Goal: Task Accomplishment & Management: Manage account settings

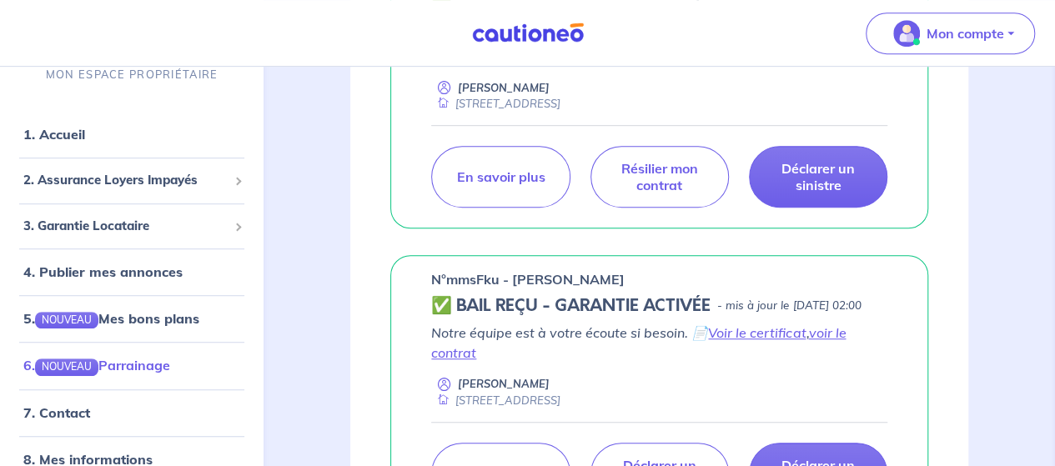
scroll to position [417, 0]
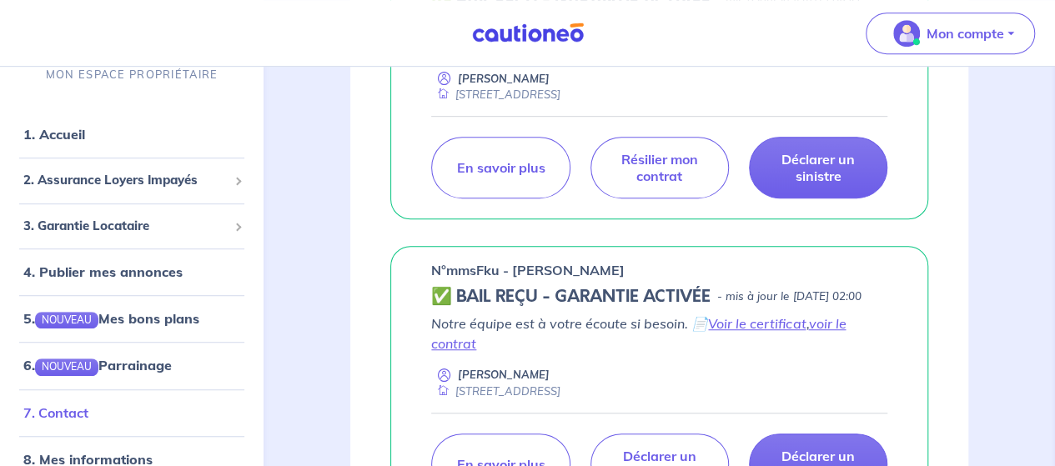
click at [56, 413] on link "7. Contact" at bounding box center [55, 411] width 65 height 17
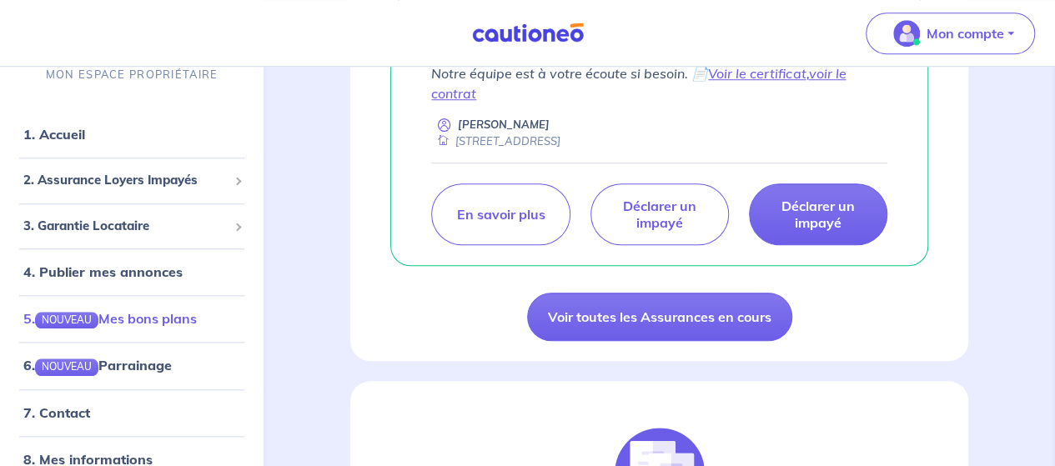
scroll to position [71, 0]
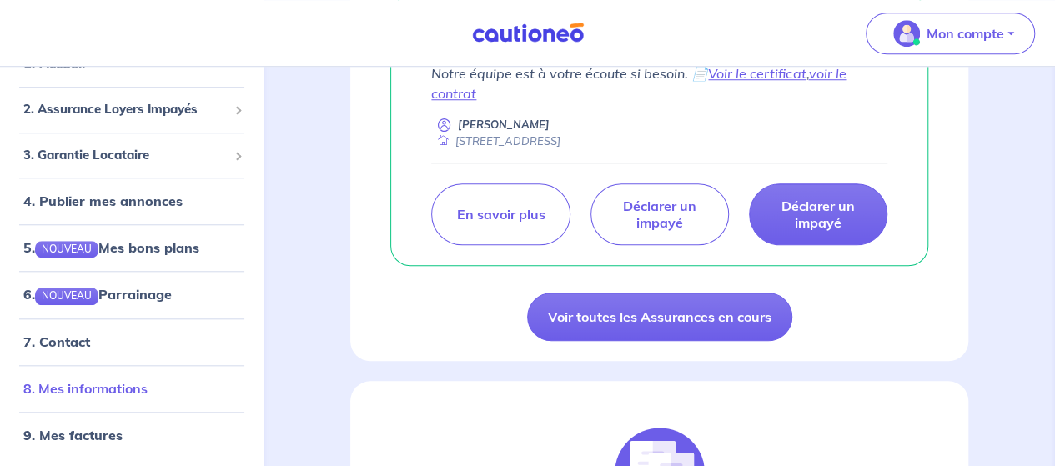
click at [123, 387] on link "8. Mes informations" at bounding box center [85, 387] width 124 height 17
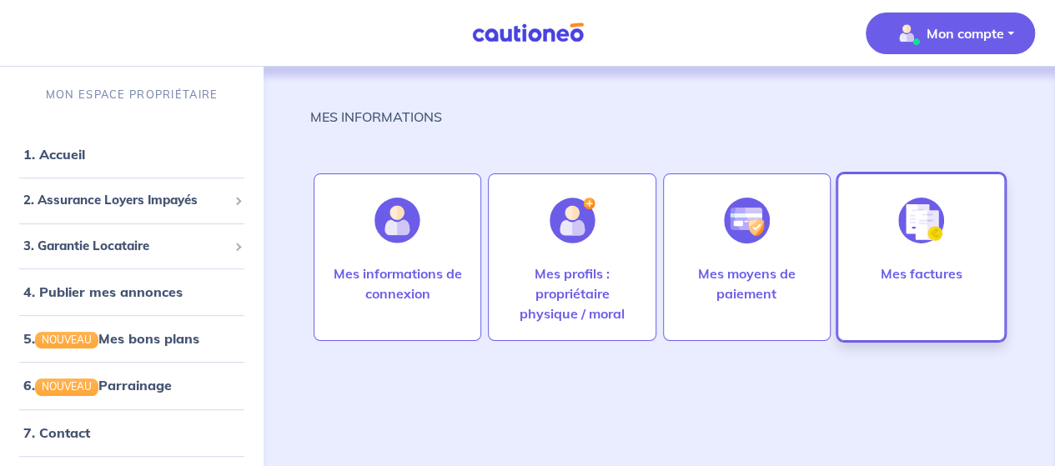
click at [920, 221] on img at bounding box center [921, 221] width 46 height 46
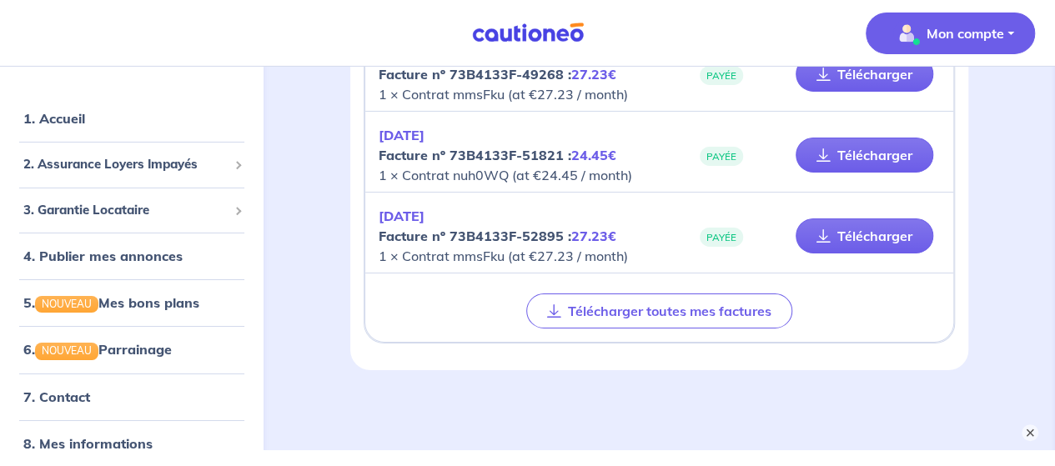
scroll to position [2884, 0]
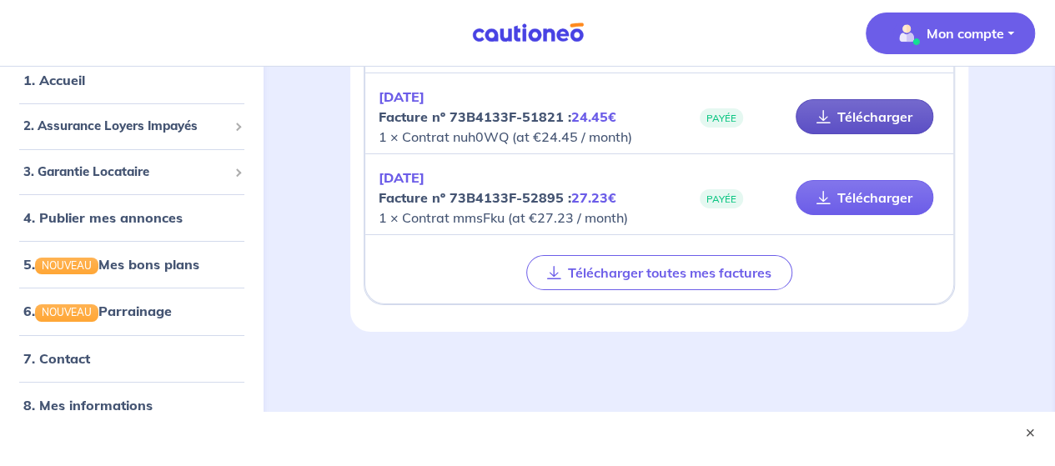
click at [862, 106] on link "Télécharger" at bounding box center [864, 116] width 138 height 35
click at [868, 101] on link "Télécharger" at bounding box center [864, 116] width 138 height 35
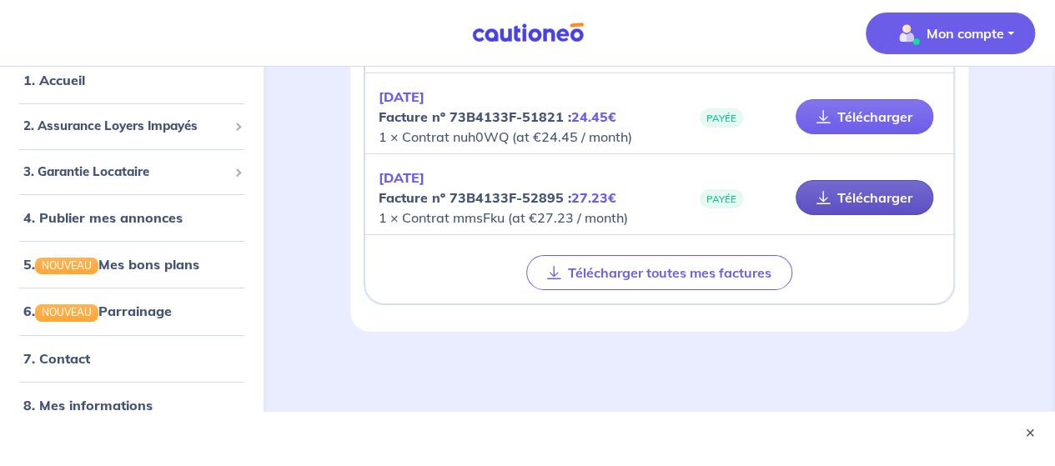
click at [877, 183] on link "Télécharger" at bounding box center [864, 197] width 138 height 35
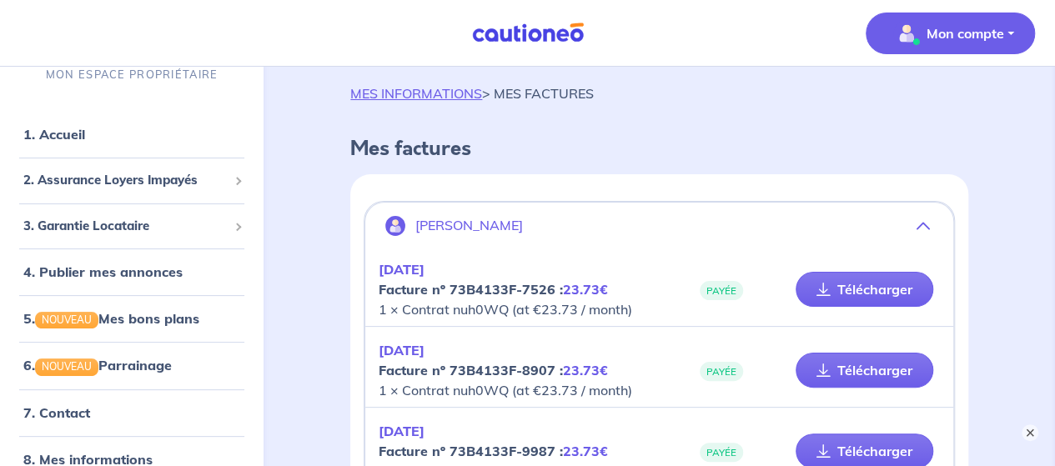
scroll to position [0, 0]
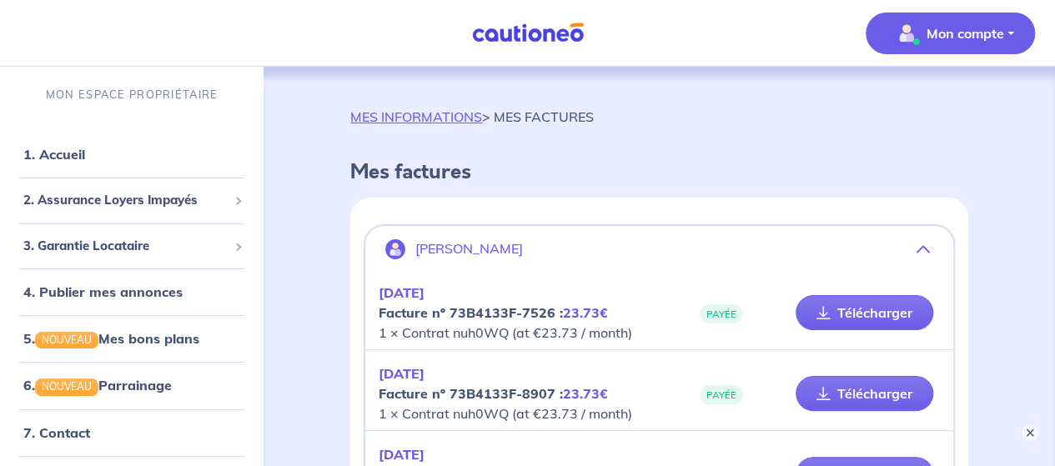
click at [924, 243] on icon "button" at bounding box center [922, 249] width 13 height 13
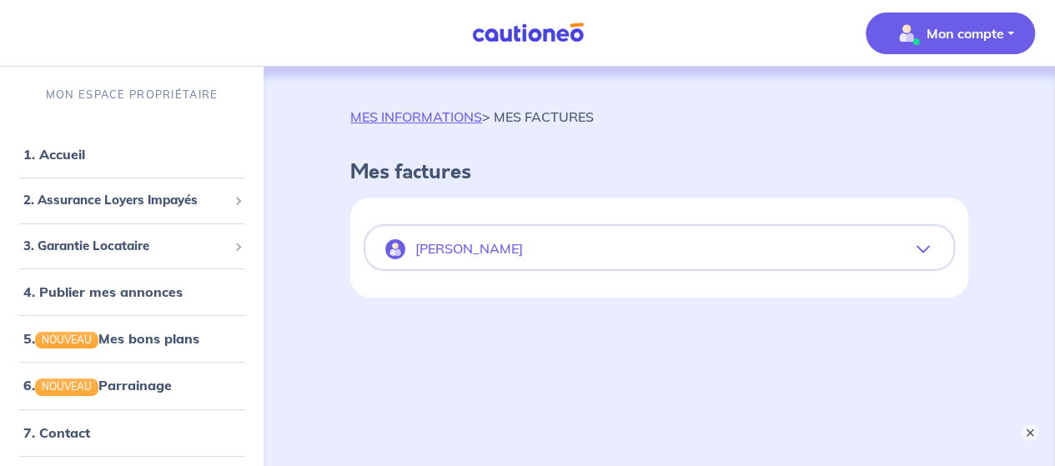
click at [924, 245] on icon "button" at bounding box center [922, 249] width 13 height 13
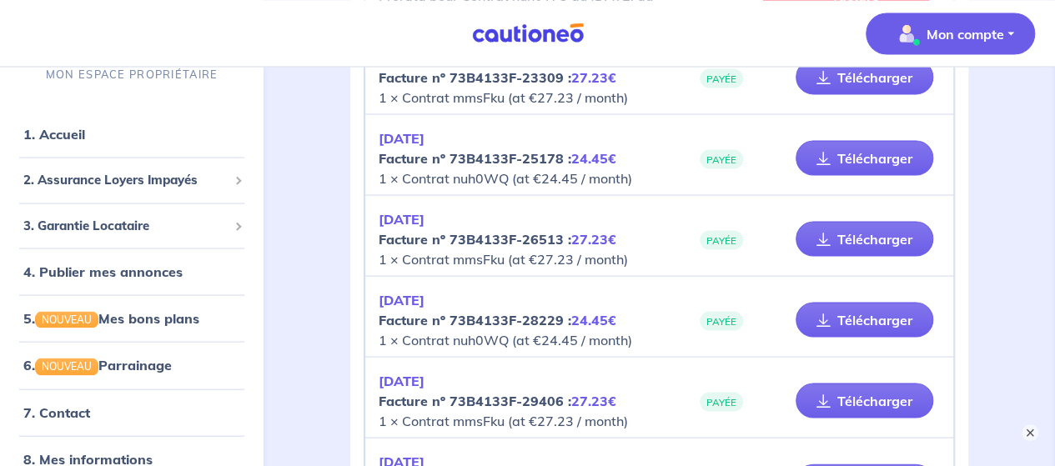
scroll to position [1584, 0]
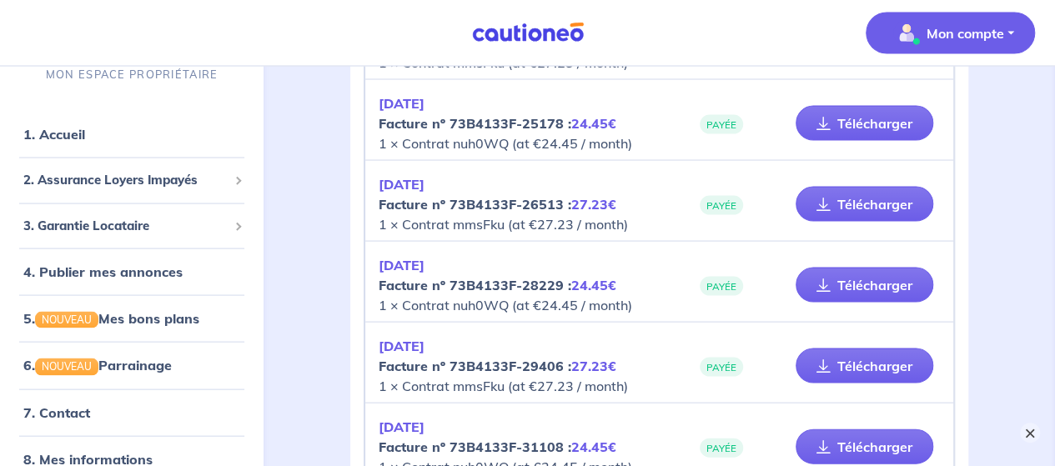
click at [1026, 428] on button "×" at bounding box center [1030, 433] width 20 height 20
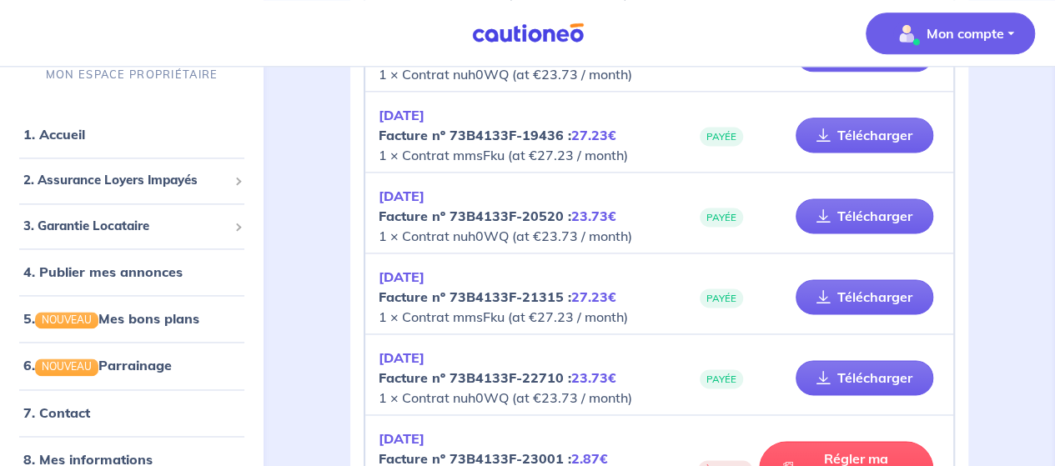
scroll to position [1234, 0]
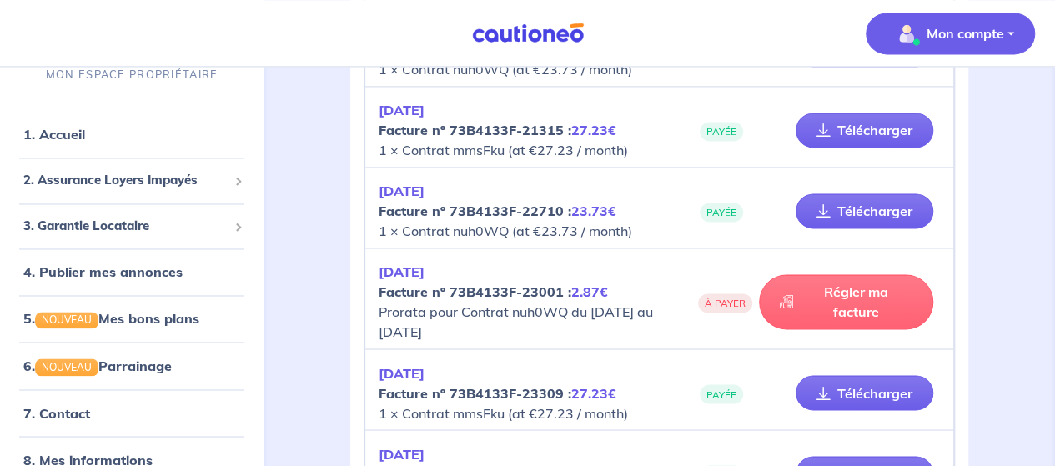
click at [829, 301] on link "Régler ma facture" at bounding box center [846, 301] width 174 height 55
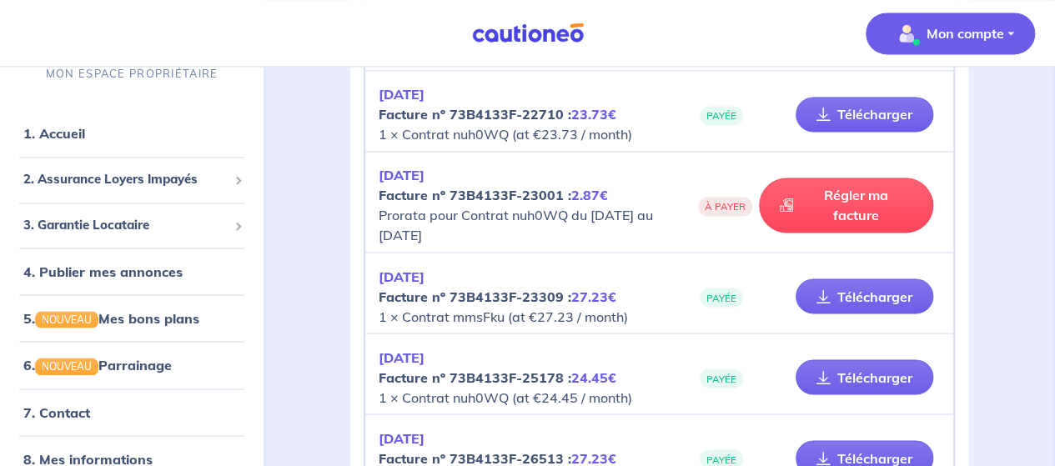
scroll to position [1317, 0]
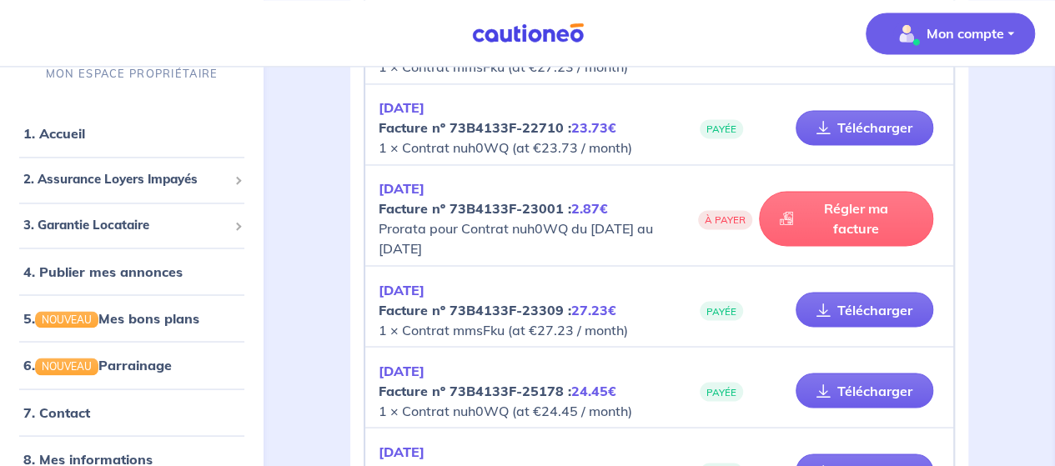
click at [851, 217] on link "Régler ma facture" at bounding box center [846, 218] width 174 height 55
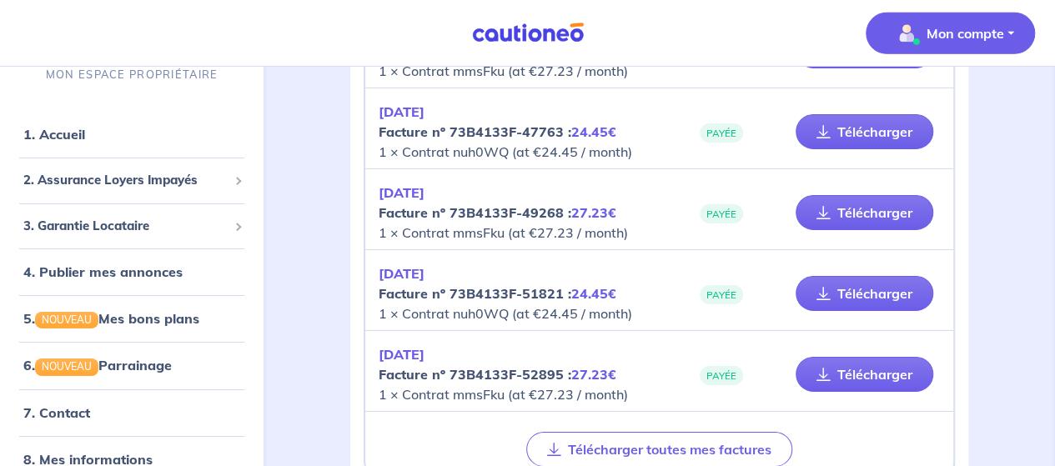
scroll to position [2818, 0]
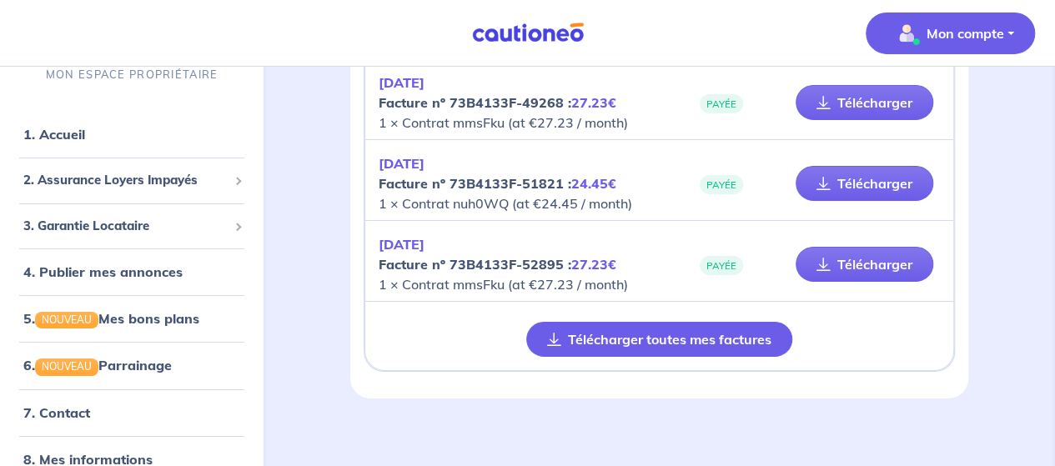
click at [618, 326] on button "Télécharger toutes mes factures" at bounding box center [659, 339] width 266 height 35
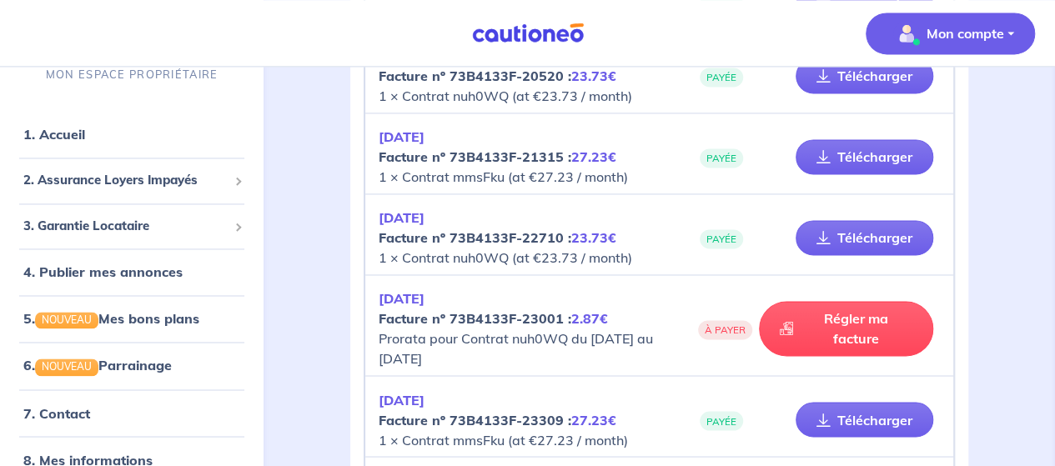
scroll to position [1084, 0]
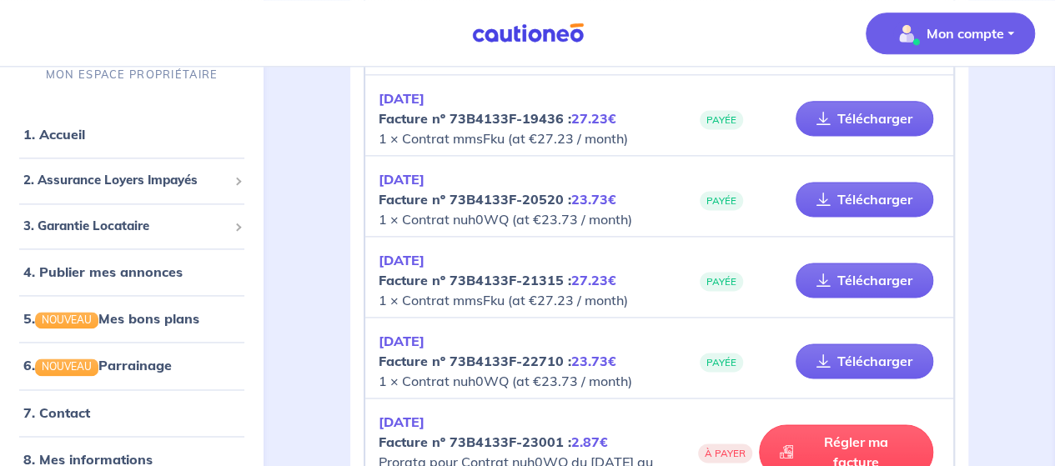
click at [1009, 29] on button "Mon compte" at bounding box center [949, 34] width 169 height 42
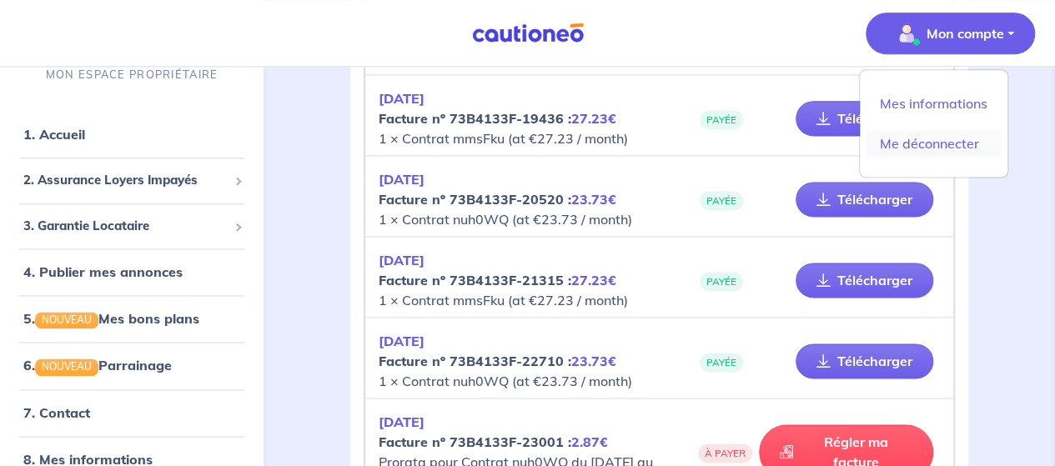
click at [925, 142] on link "Me déconnecter" at bounding box center [933, 143] width 134 height 27
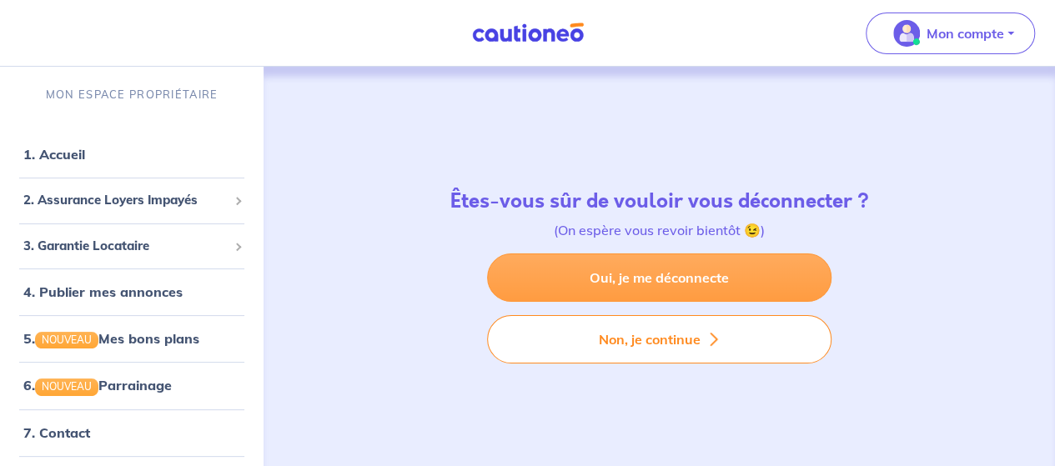
click at [639, 278] on link "Oui, je me déconnecte" at bounding box center [659, 277] width 344 height 48
